Goal: Feedback & Contribution: Submit feedback/report problem

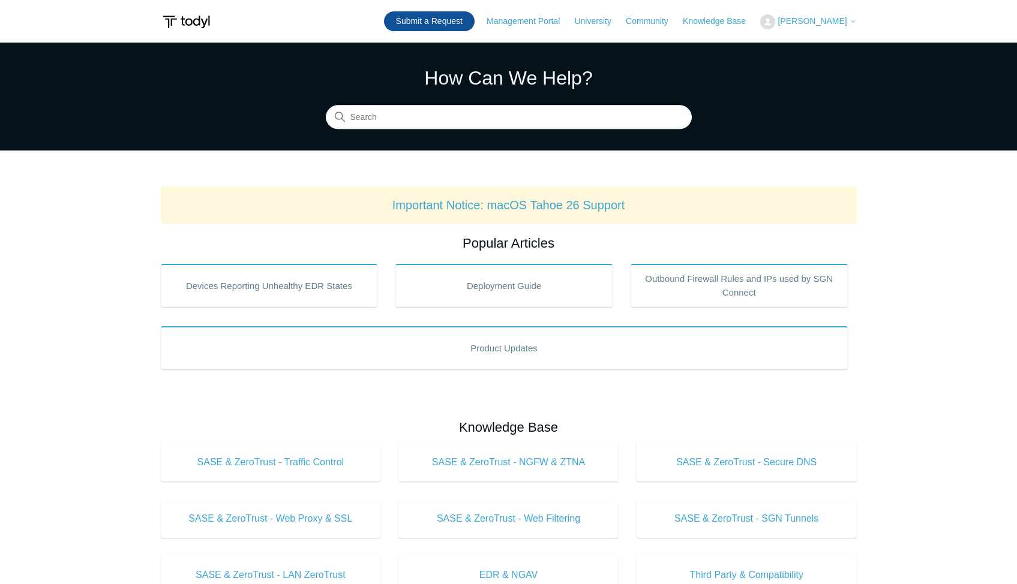
click at [438, 27] on link "Submit a Request" at bounding box center [429, 21] width 91 height 20
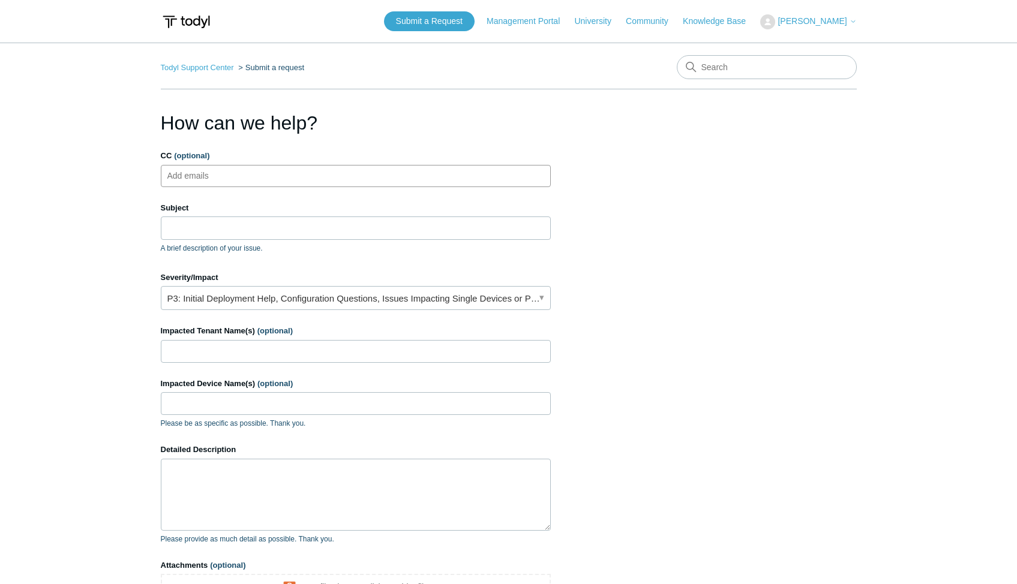
click at [192, 181] on input "CC (optional)" at bounding box center [198, 176] width 71 height 18
click at [202, 172] on input "CC (optional)" at bounding box center [198, 176] width 71 height 18
paste input "[EMAIL_ADDRESS][DOMAIN_NAME]"
type input "[EMAIL_ADDRESS][DOMAIN_NAME]"
click at [190, 224] on input "Subject" at bounding box center [356, 228] width 390 height 23
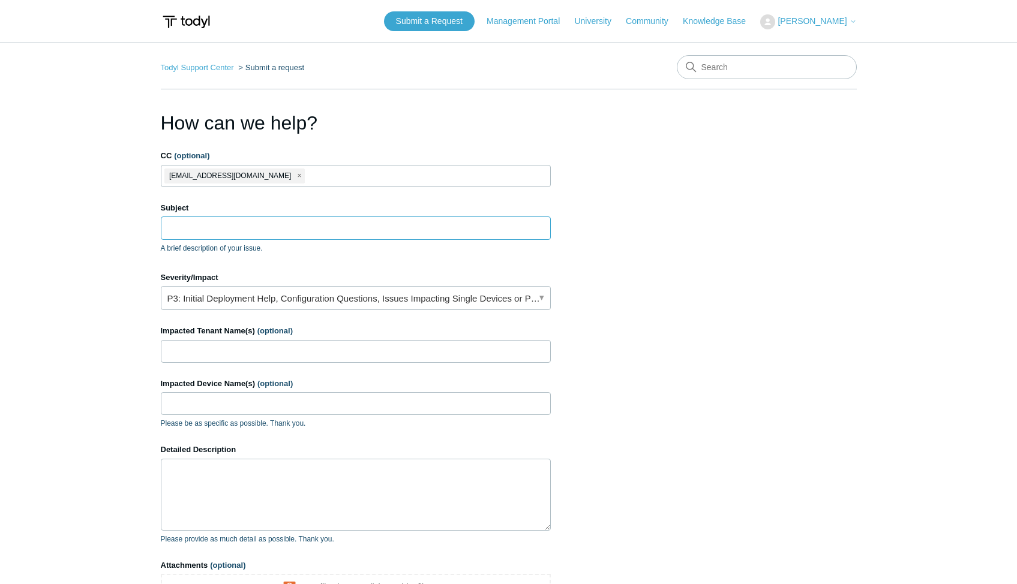
click at [299, 227] on input "Subject" at bounding box center [356, 228] width 390 height 23
paste input "error for your macbook install."
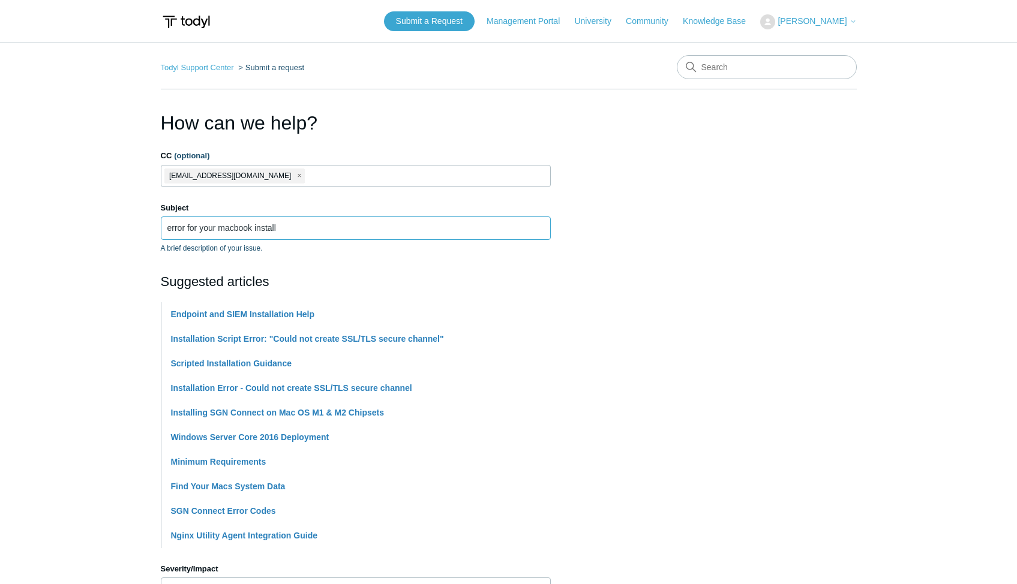
type input "error for your macbook install"
click at [86, 387] on main "Todyl Support Center Submit a request How can we help? CC (optional) rmitchell@…" at bounding box center [508, 498] width 1017 height 910
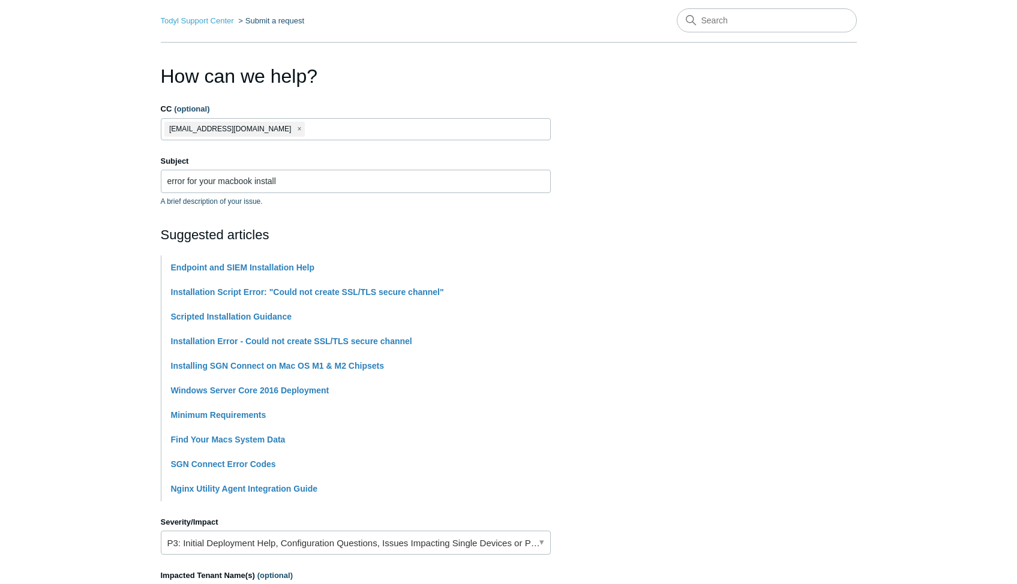
scroll to position [240, 0]
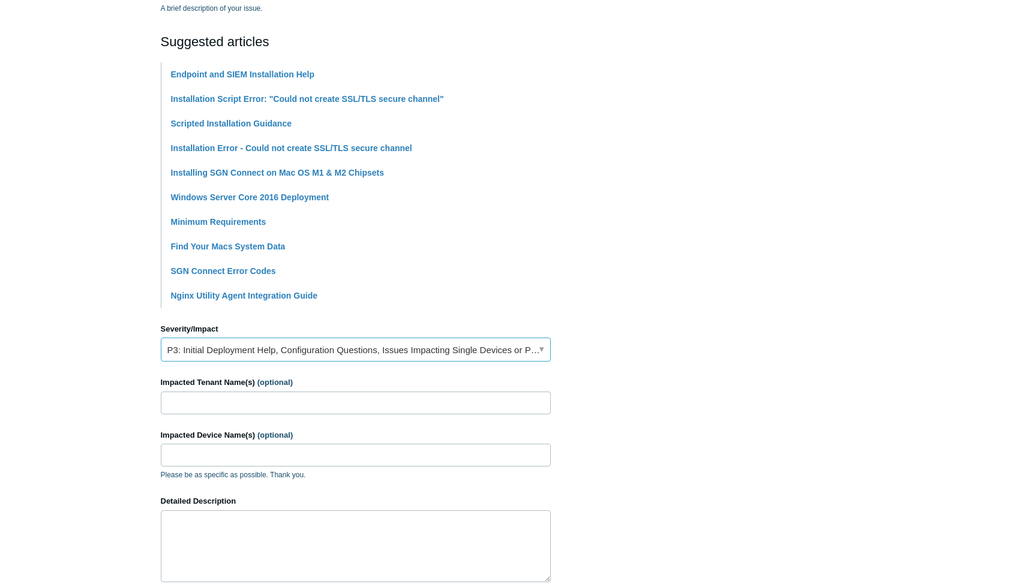
click at [214, 358] on link "P3: Initial Deployment Help, Configuration Questions, Issues Impacting Single D…" at bounding box center [356, 350] width 390 height 24
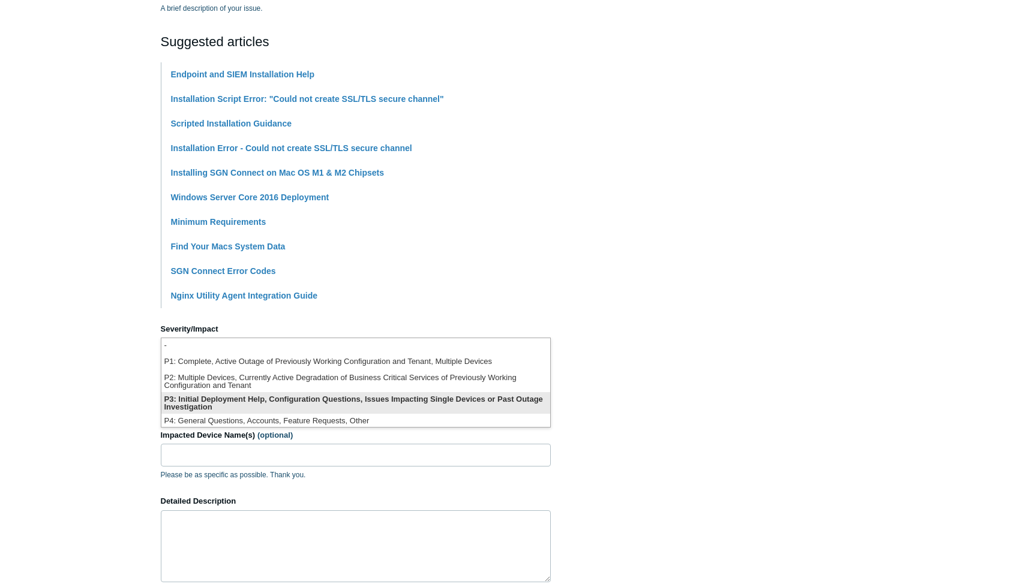
click at [232, 401] on li "P3: Initial Deployment Help, Configuration Questions, Issues Impacting Single D…" at bounding box center [355, 403] width 389 height 22
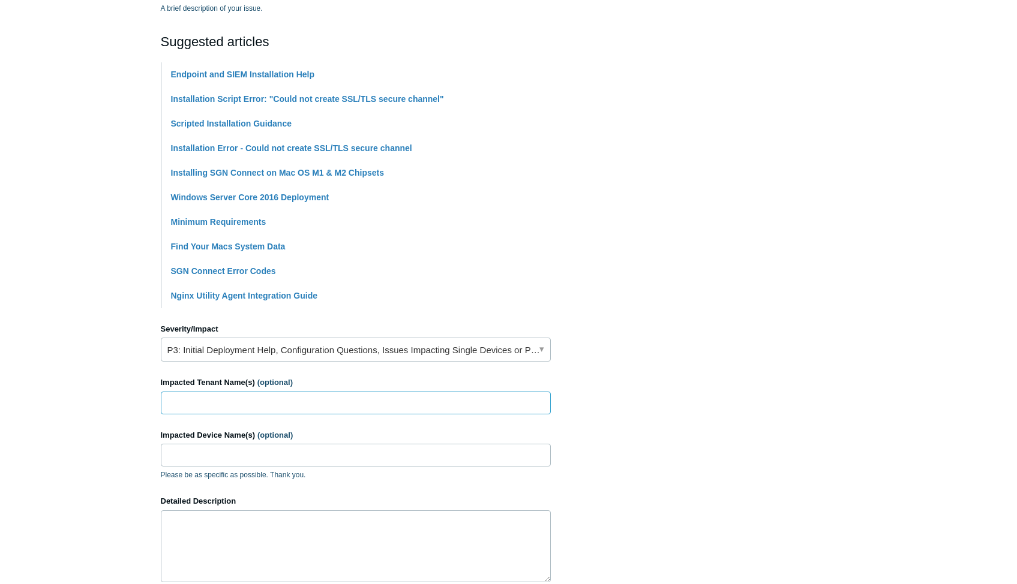
click at [207, 405] on input "Impacted Tenant Name(s) (optional)" at bounding box center [356, 403] width 390 height 23
paste input "Grafix-internal"
type input "Grafix-internal"
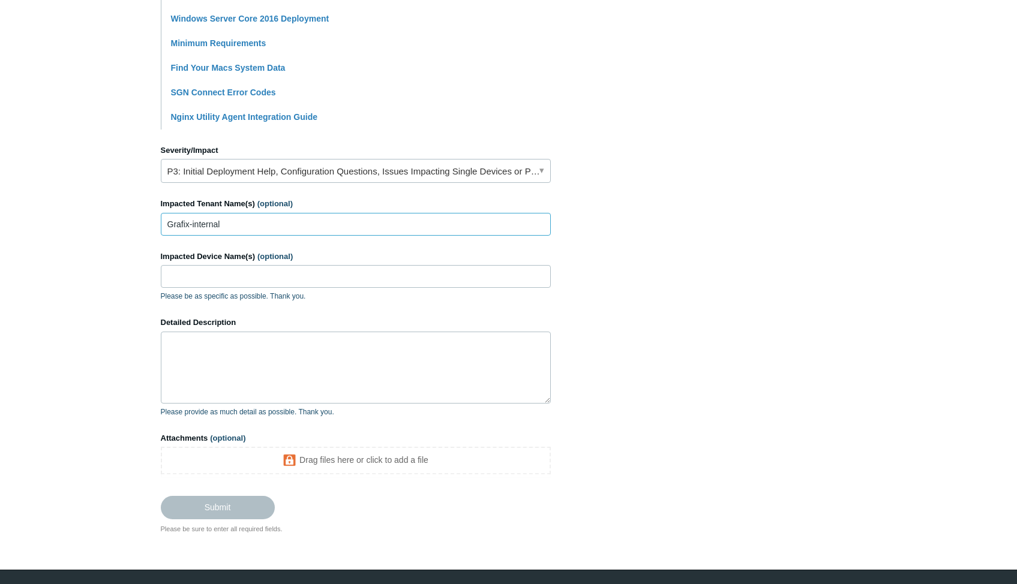
scroll to position [420, 0]
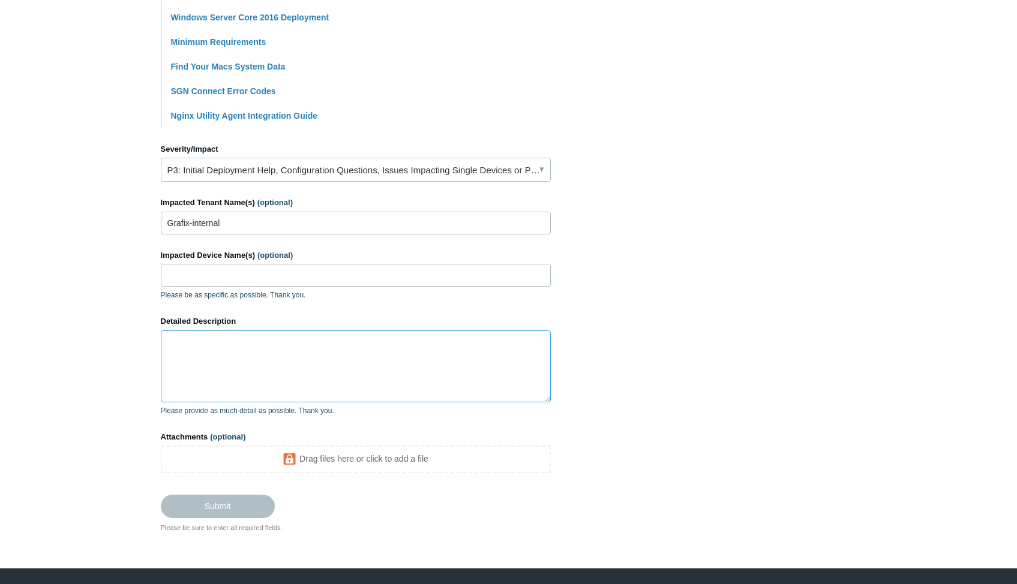
click at [243, 355] on textarea "Detailed Description" at bounding box center [356, 367] width 390 height 72
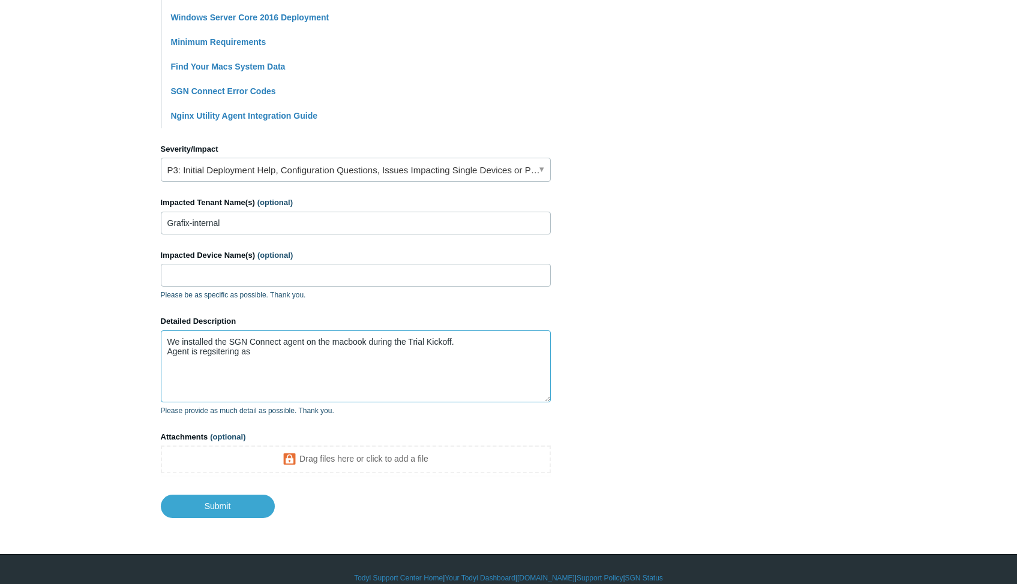
click at [263, 355] on textarea "We installed the SGN Connect agent on the macbook during the Trial Kickoff. Age…" at bounding box center [356, 367] width 390 height 72
click at [216, 354] on textarea "We installed the SGN Connect agent on the macbook during the Trial Kickoff. Age…" at bounding box center [356, 367] width 390 height 72
drag, startPoint x: 201, startPoint y: 354, endPoint x: 313, endPoint y: 356, distance: 112.2
click at [313, 356] on textarea "We installed the SGN Connect agent on the macbook during the Trial Kickoff. Age…" at bounding box center [356, 367] width 390 height 72
click at [479, 358] on textarea "We installed the SGN Connect agent on the macbook during the Trial Kickoff. Age…" at bounding box center [356, 367] width 390 height 72
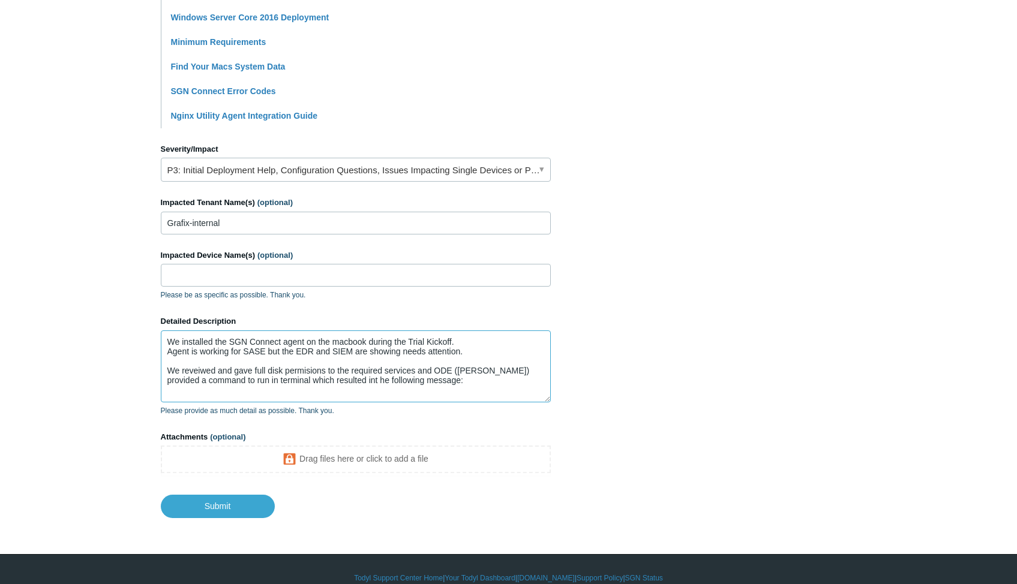
scroll to position [3, 0]
click at [462, 374] on textarea "We installed the SGN Connect agent on the macbook during the Trial Kickoff. Age…" at bounding box center [356, 367] width 390 height 72
paste textarea "rahmielmitchell@rahmielmitchells-MacBook-Pro ~ % sudo /Library/Elastic/Endpoint…"
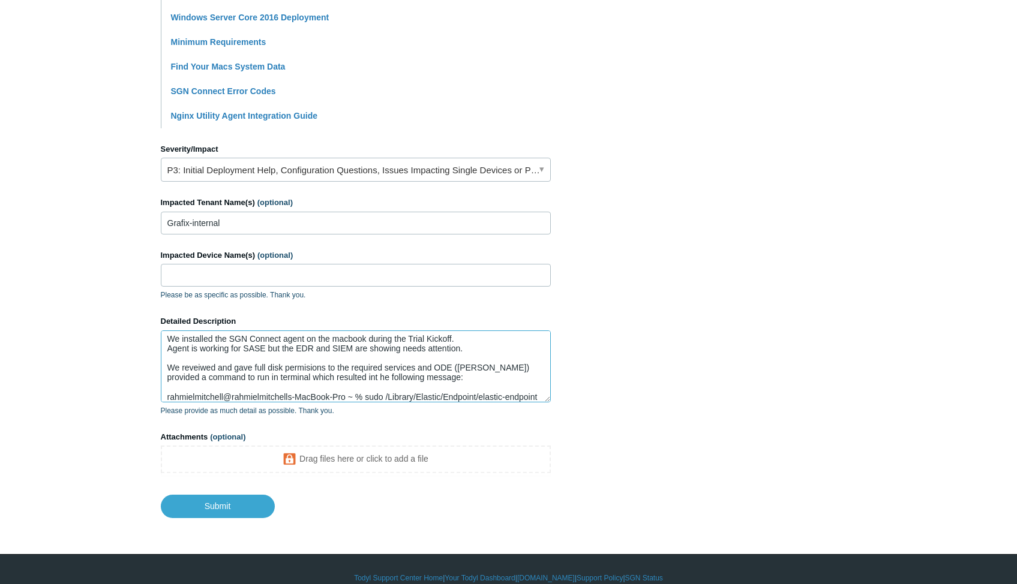
scroll to position [22, 0]
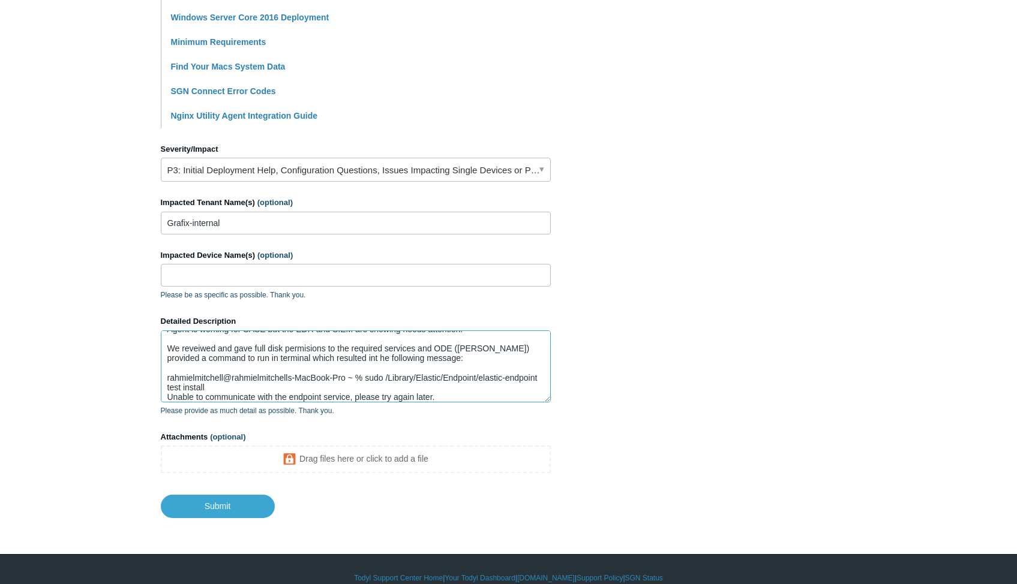
drag, startPoint x: 233, startPoint y: 380, endPoint x: 346, endPoint y: 377, distance: 113.4
click at [346, 377] on textarea "We installed the SGN Connect agent on the macbook during the Trial Kickoff. Age…" at bounding box center [356, 367] width 390 height 72
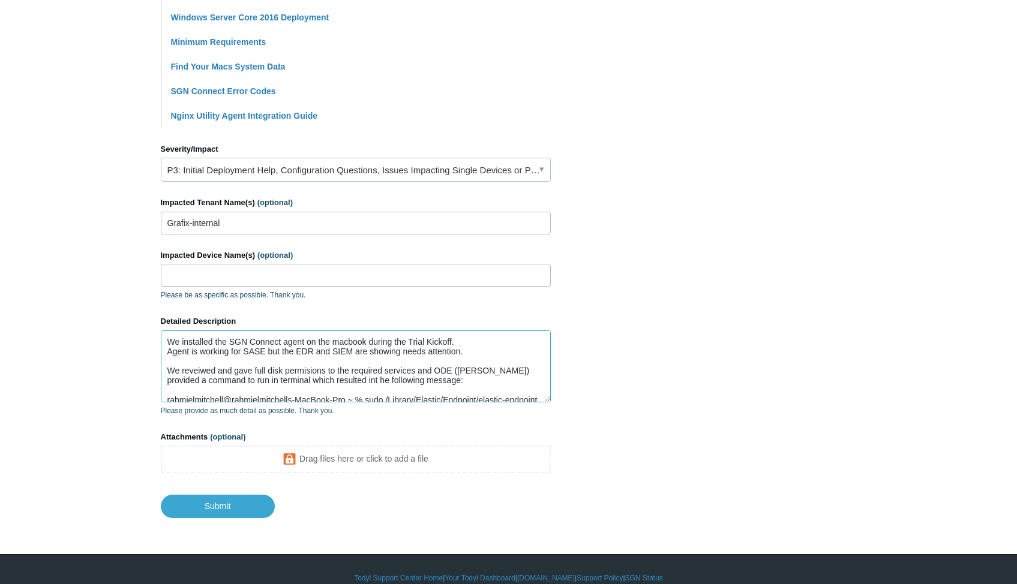
type textarea "We installed the SGN Connect agent on the macbook during the Trial Kickoff. Age…"
click at [248, 275] on input "Impacted Device Name(s) (optional)" at bounding box center [356, 275] width 390 height 23
paste input "rahmielmitchells-MacBook-Pro"
type input "rahmielmitchells-MacBook-Pro"
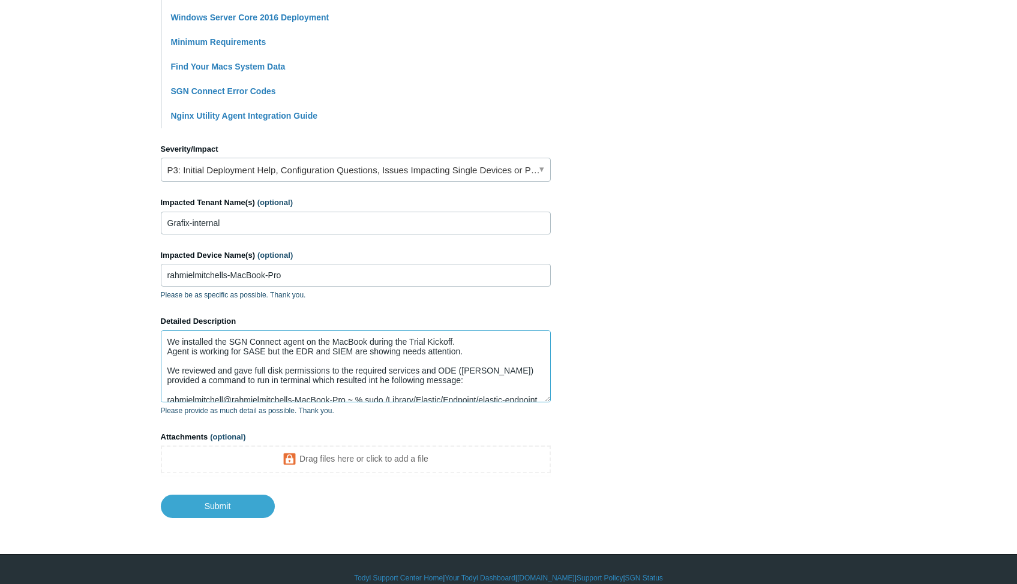
click at [170, 372] on textarea "We installed the SGN Connect agent on the MacBook during the Trial Kickoff. Age…" at bounding box center [356, 367] width 390 height 72
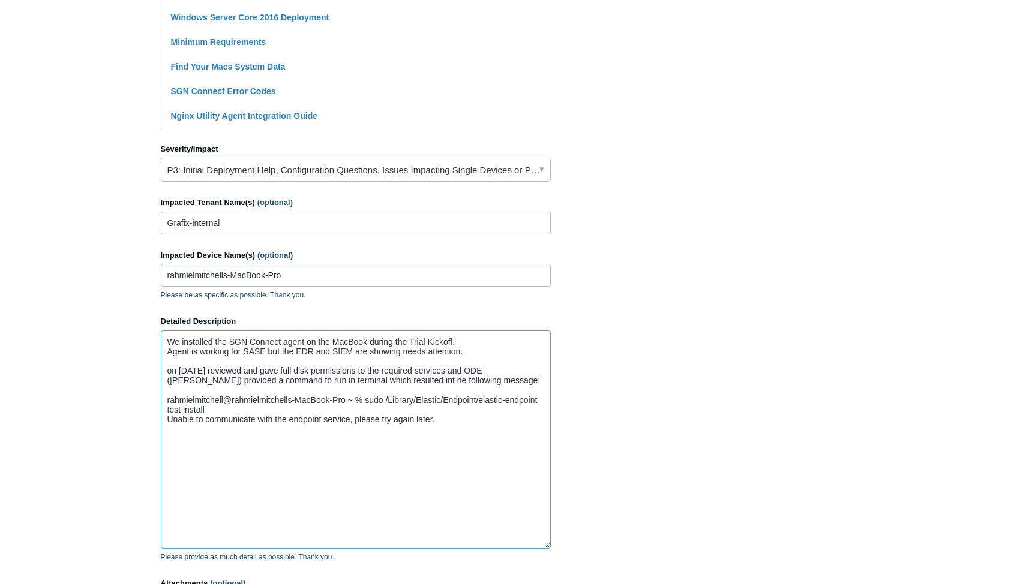
drag, startPoint x: 547, startPoint y: 398, endPoint x: 557, endPoint y: 528, distance: 130.6
click at [568, 540] on section "How can we help? CC (optional) rmitchell@grafixmsp.com Subject error for your m…" at bounding box center [509, 177] width 696 height 976
click at [487, 430] on textarea "We installed the SGN Connect agent on the MacBook during the Trial Kickoff. Age…" at bounding box center [356, 438] width 390 height 214
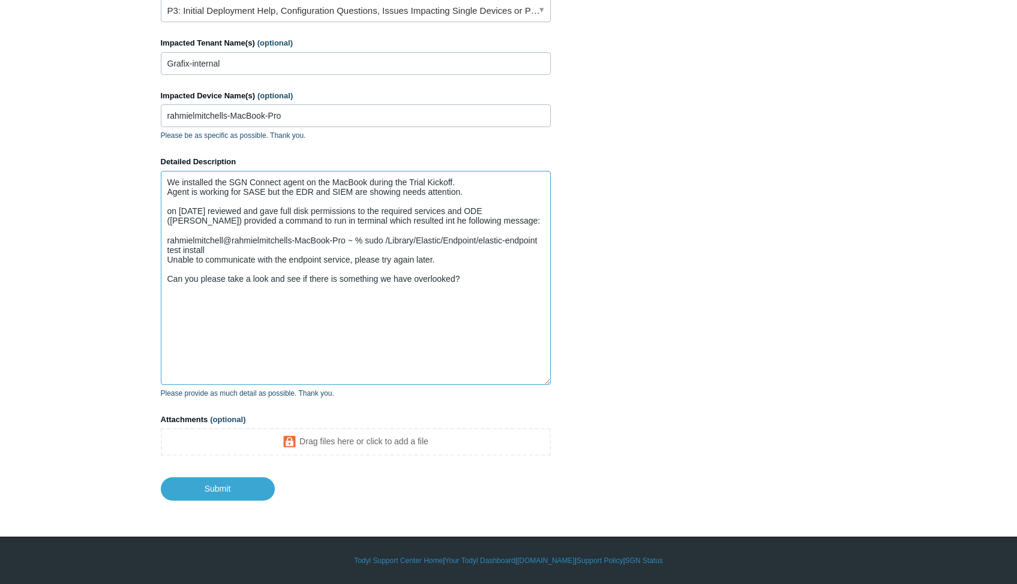
scroll to position [520, 0]
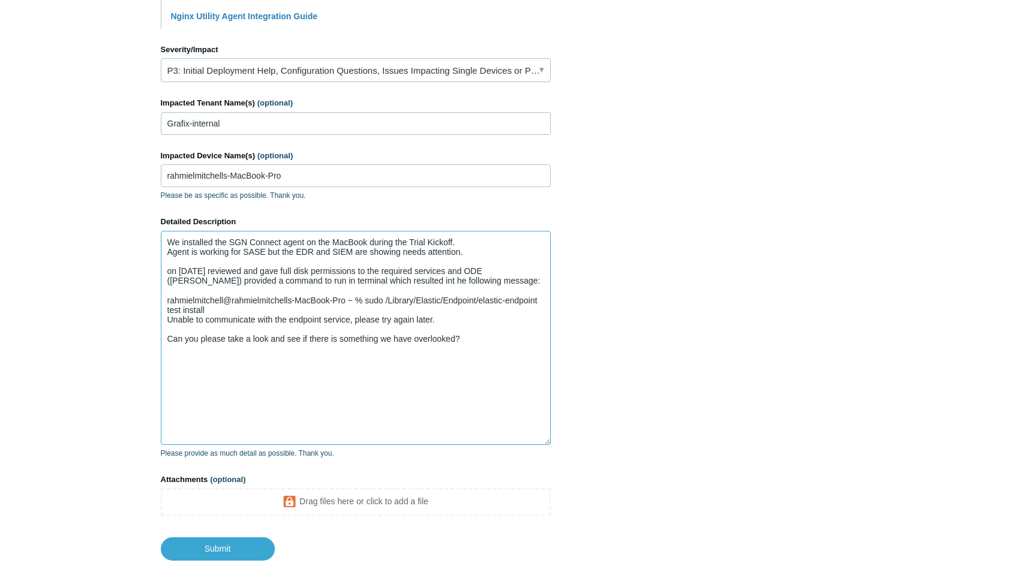
drag, startPoint x: 416, startPoint y: 227, endPoint x: 397, endPoint y: 281, distance: 56.6
drag, startPoint x: 397, startPoint y: 281, endPoint x: 390, endPoint y: 259, distance: 22.8
click at [390, 259] on textarea "We installed the SGN Connect agent on the MacBook during the Trial Kickoff. Age…" at bounding box center [356, 338] width 390 height 214
click at [374, 283] on textarea "We installed the SGN Connect agent on the MacBook during the Trial Kickoff. Age…" at bounding box center [356, 338] width 390 height 214
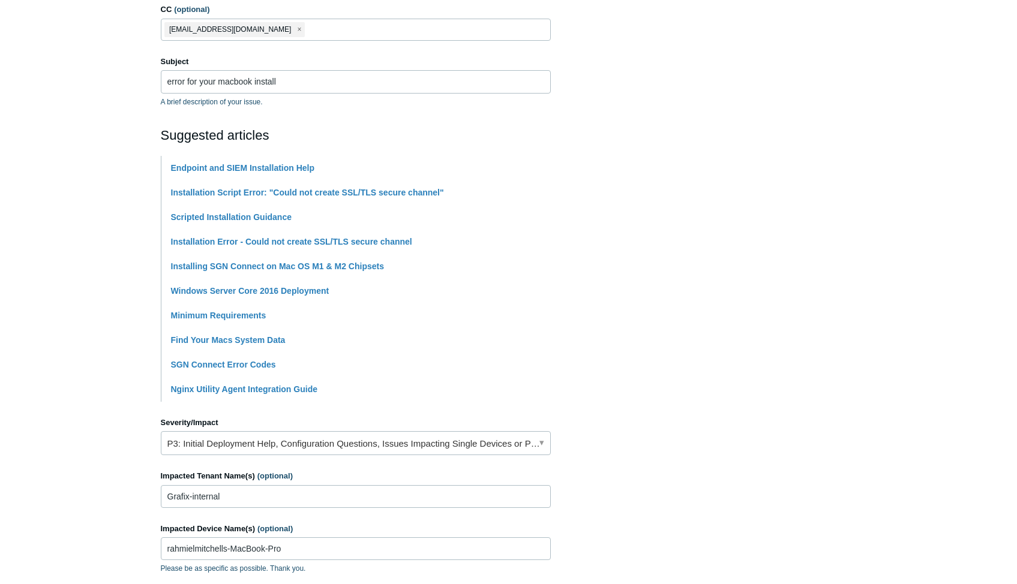
scroll to position [0, 0]
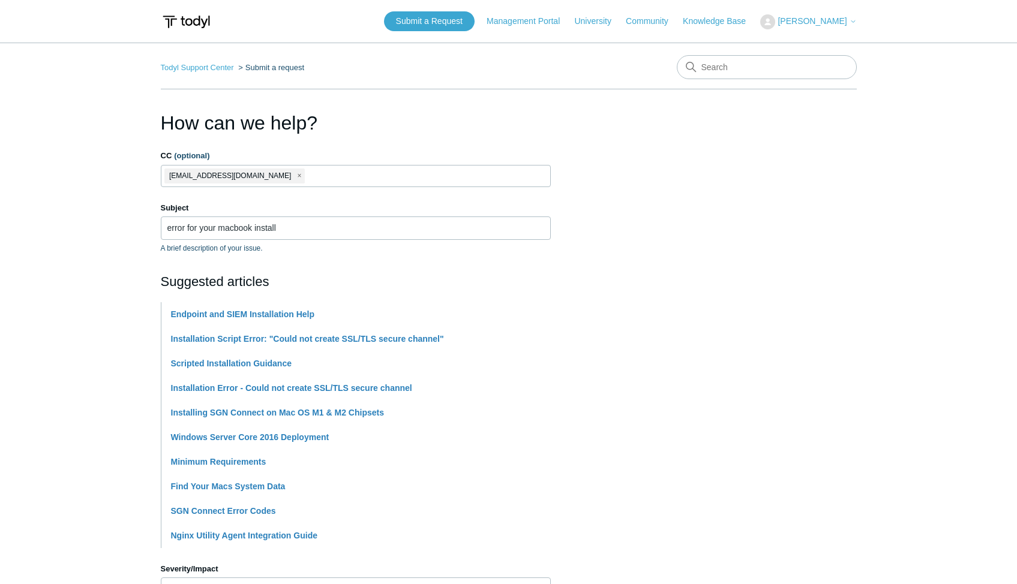
type textarea "We installed the SGN Connect agent on the MacBook during the Trial Kickoff. Age…"
click at [205, 227] on input "error for your macbook install" at bounding box center [356, 228] width 390 height 23
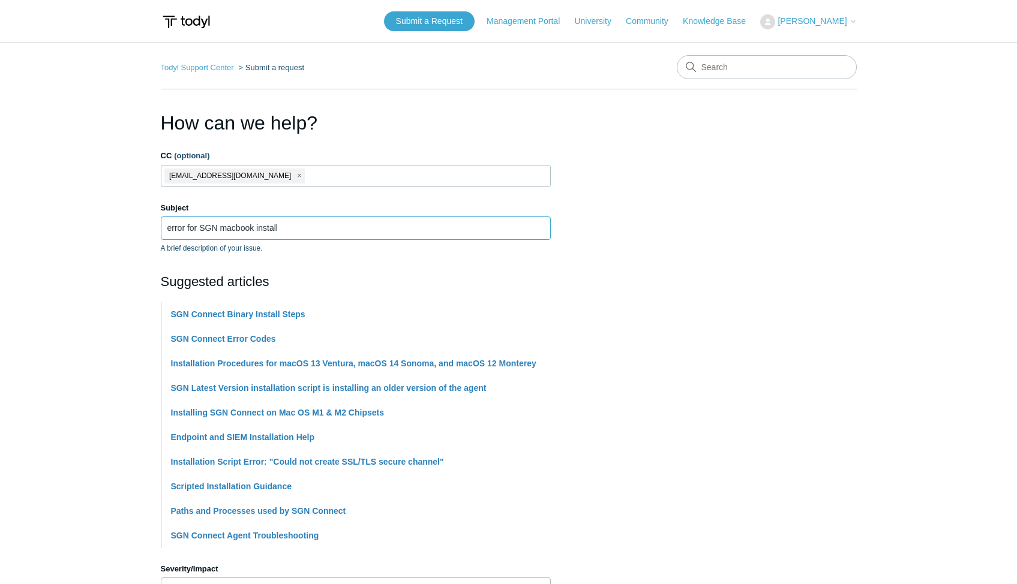
click at [348, 233] on input "error for SGN macbook install" at bounding box center [356, 228] width 390 height 23
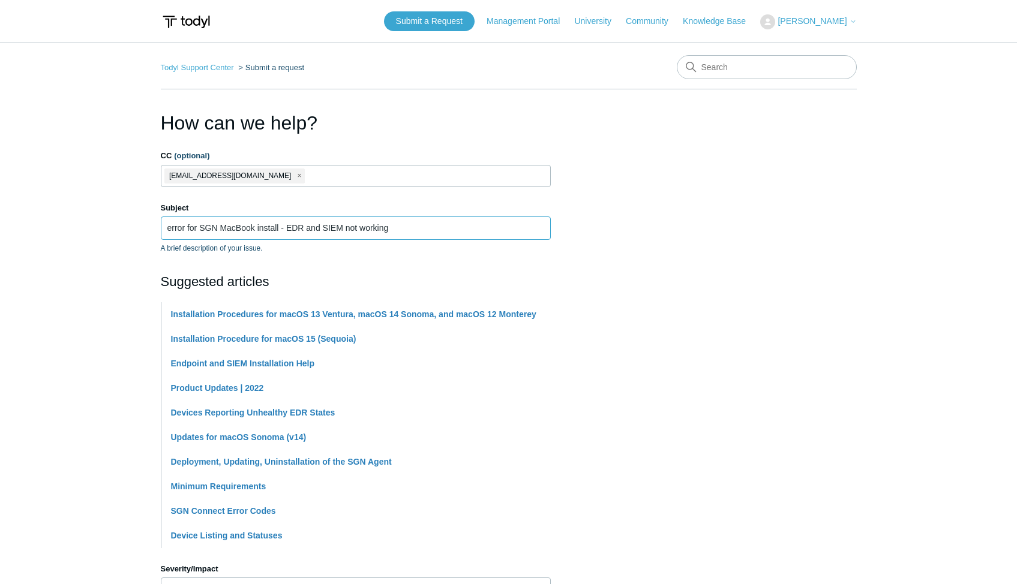
click at [406, 232] on input "error for SGN MacBook install - EDR and SIEM not working" at bounding box center [356, 228] width 390 height 23
type input "error for SGN MacBook install - EDR and SIEM not working"
click at [662, 379] on section "How can we help? CC (optional) rmitchell@grafixmsp.com Subject error for SGN Ma…" at bounding box center [509, 595] width 696 height 972
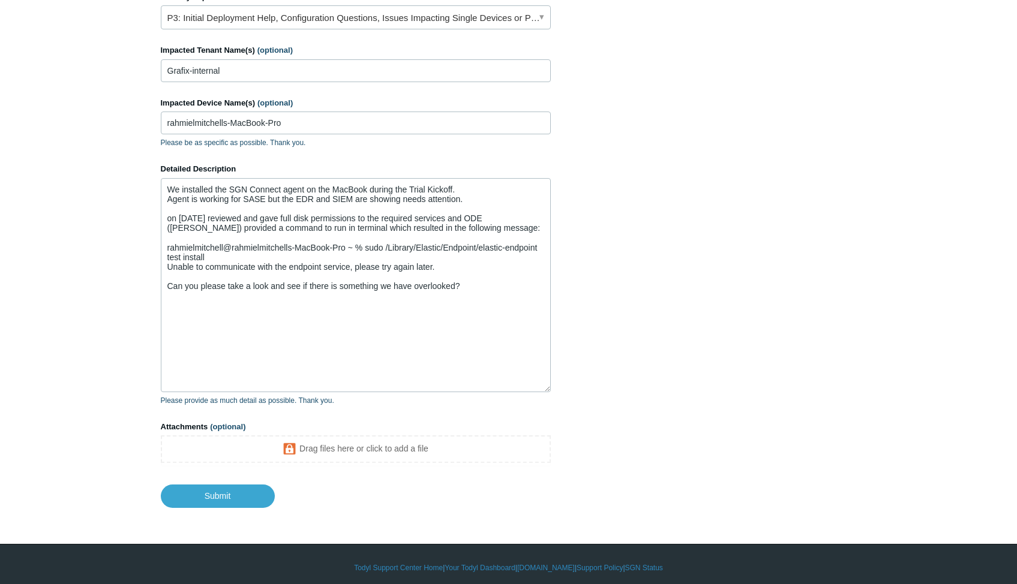
scroll to position [580, 0]
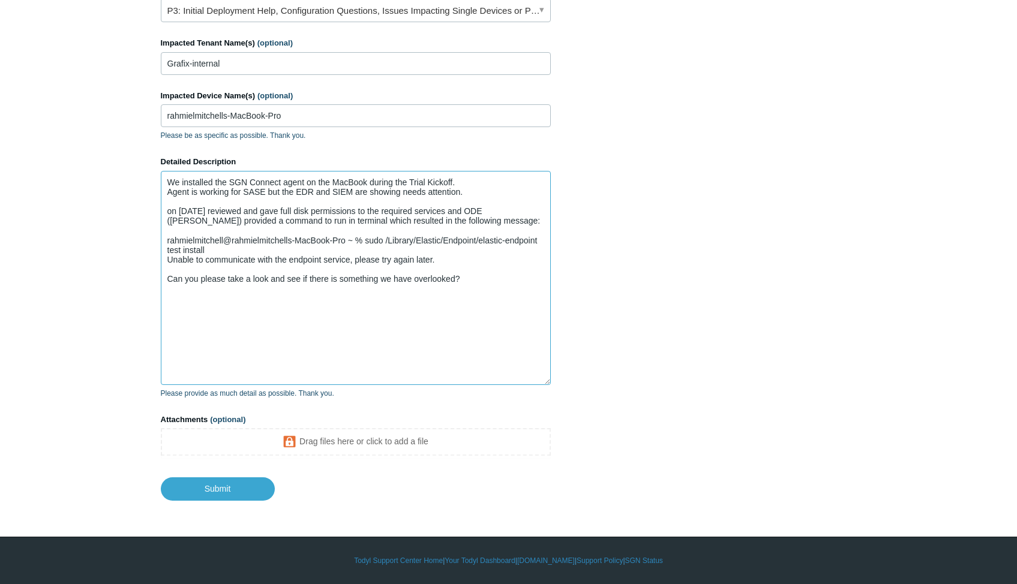
click at [472, 283] on textarea "We installed the SGN Connect agent on the MacBook during the Trial Kickoff. Age…" at bounding box center [356, 278] width 390 height 214
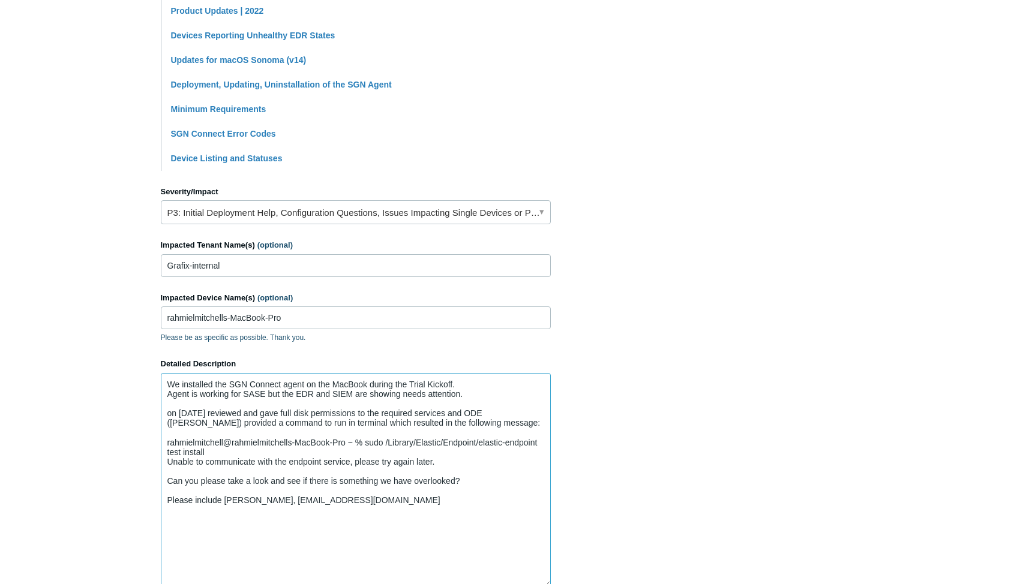
scroll to position [400, 0]
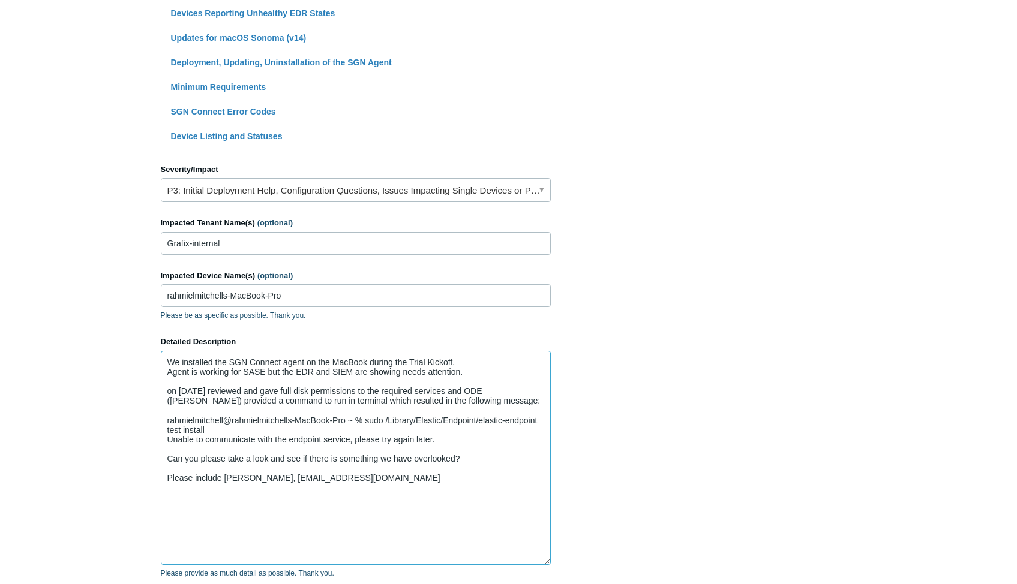
click at [194, 470] on textarea "We installed the SGN Connect agent on the MacBook during the Trial Kickoff. Age…" at bounding box center [356, 458] width 390 height 214
paste textarea "[EMAIL_ADDRESS][DOMAIN_NAME]"
click at [277, 484] on textarea "We installed the SGN Connect agent on the MacBook during the Trial Kickoff. Age…" at bounding box center [356, 458] width 390 height 214
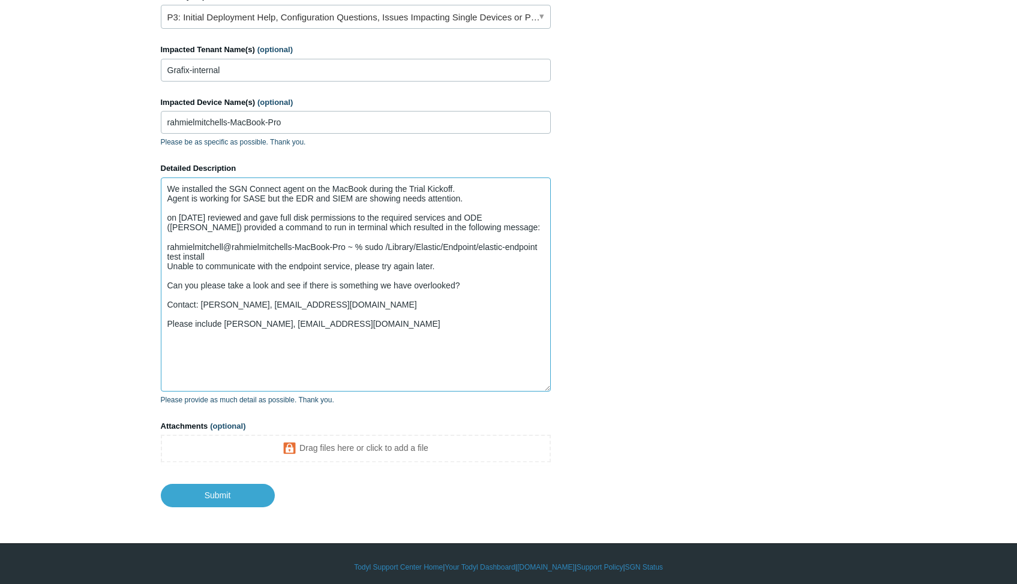
scroll to position [580, 0]
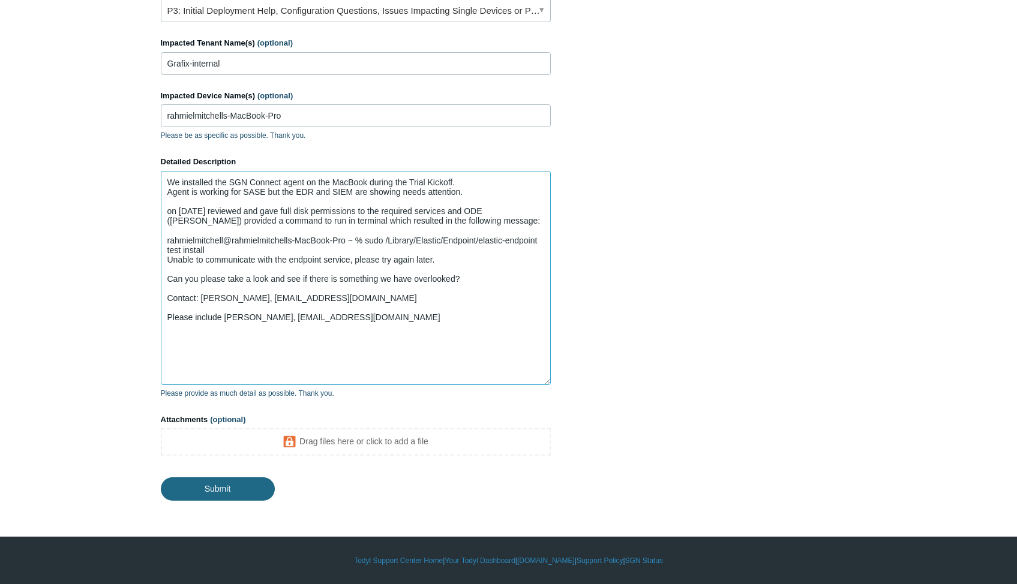
type textarea "We installed the SGN Connect agent on the MacBook during the Trial Kickoff. Age…"
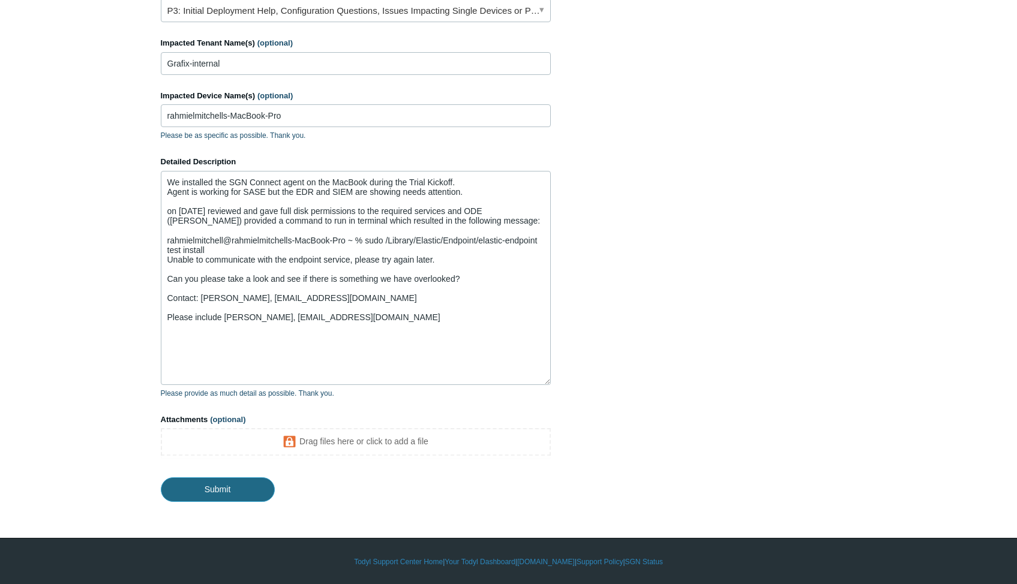
click at [220, 490] on input "Submit" at bounding box center [218, 490] width 114 height 24
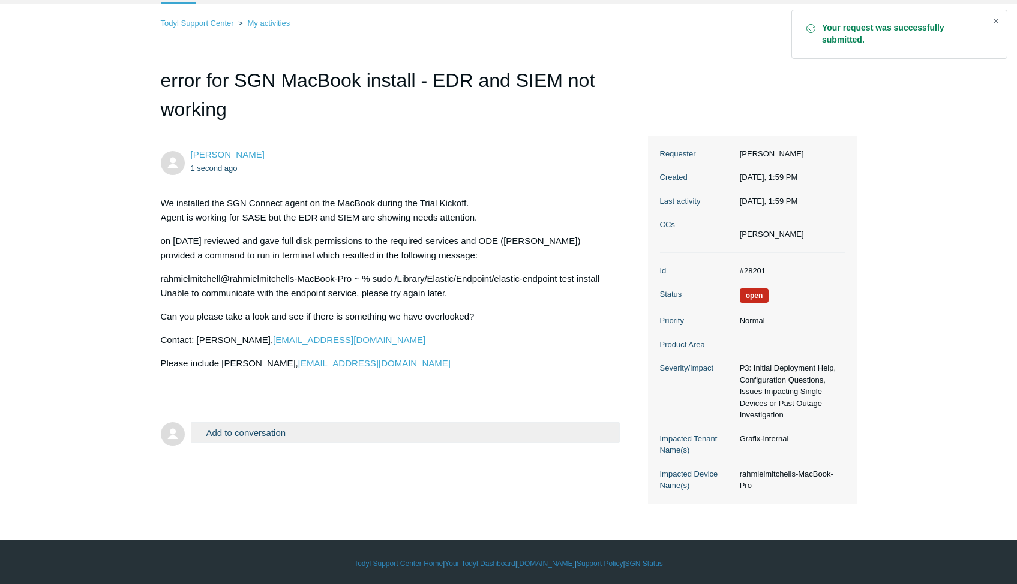
scroll to position [69, 0]
